Goal: Find specific page/section: Find specific page/section

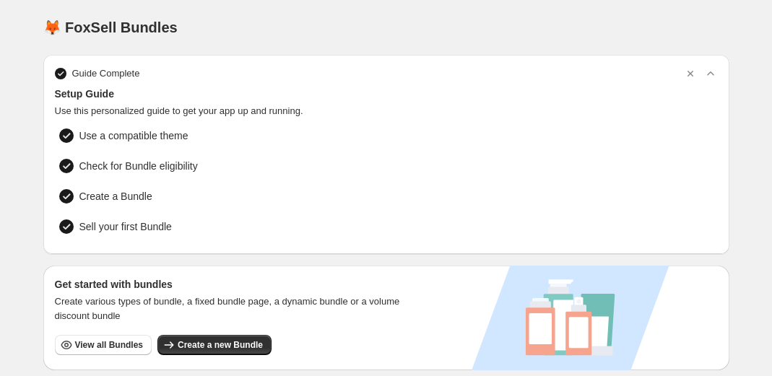
click at [114, 342] on span "View all Bundles" at bounding box center [109, 345] width 68 height 12
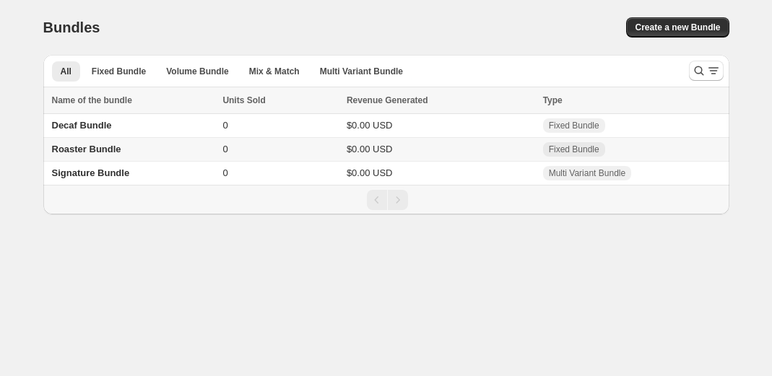
click at [105, 150] on span "Roaster Bundle" at bounding box center [86, 149] width 69 height 11
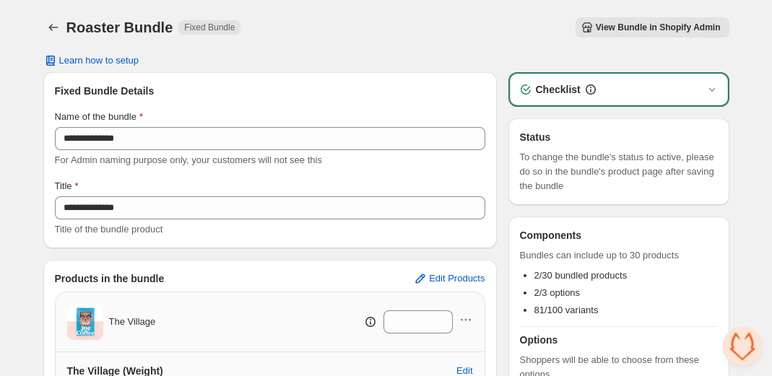
click at [606, 32] on span "View Bundle in Shopify Admin" at bounding box center [657, 28] width 125 height 12
